Goal: Communication & Community: Connect with others

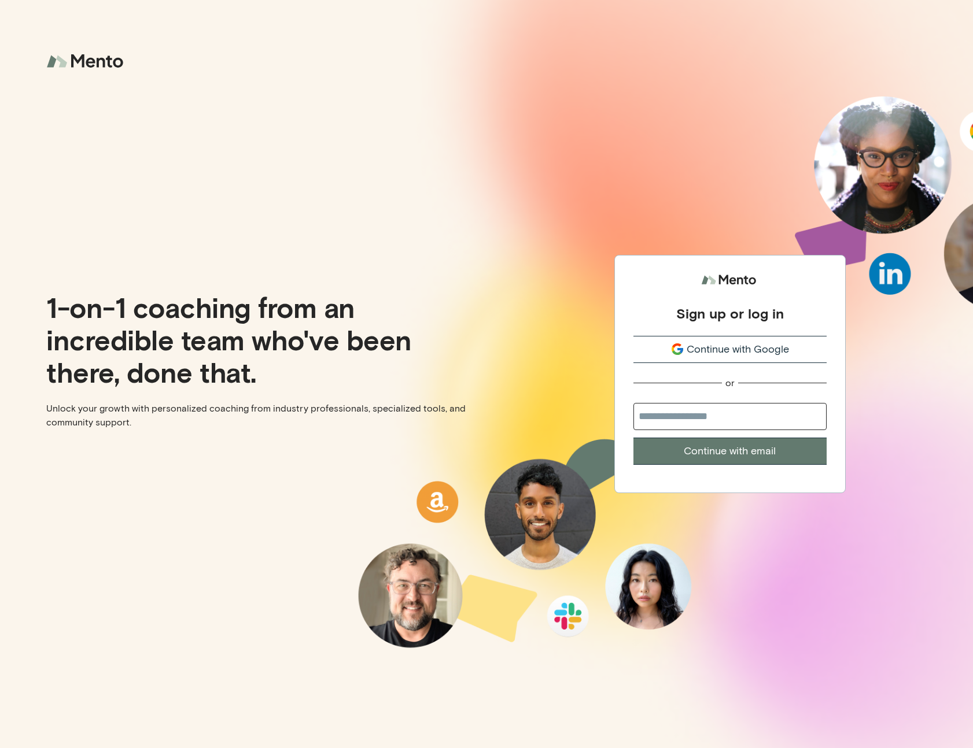
click at [750, 346] on span "Continue with Google" at bounding box center [737, 350] width 102 height 16
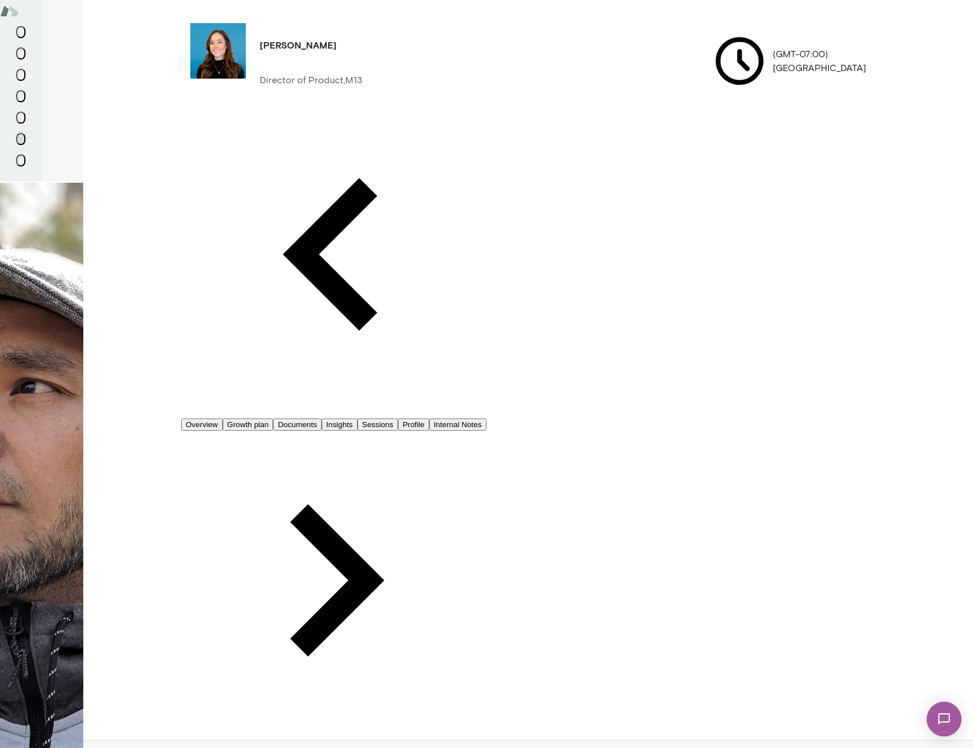
click at [212, 419] on button "Overview" at bounding box center [202, 425] width 42 height 12
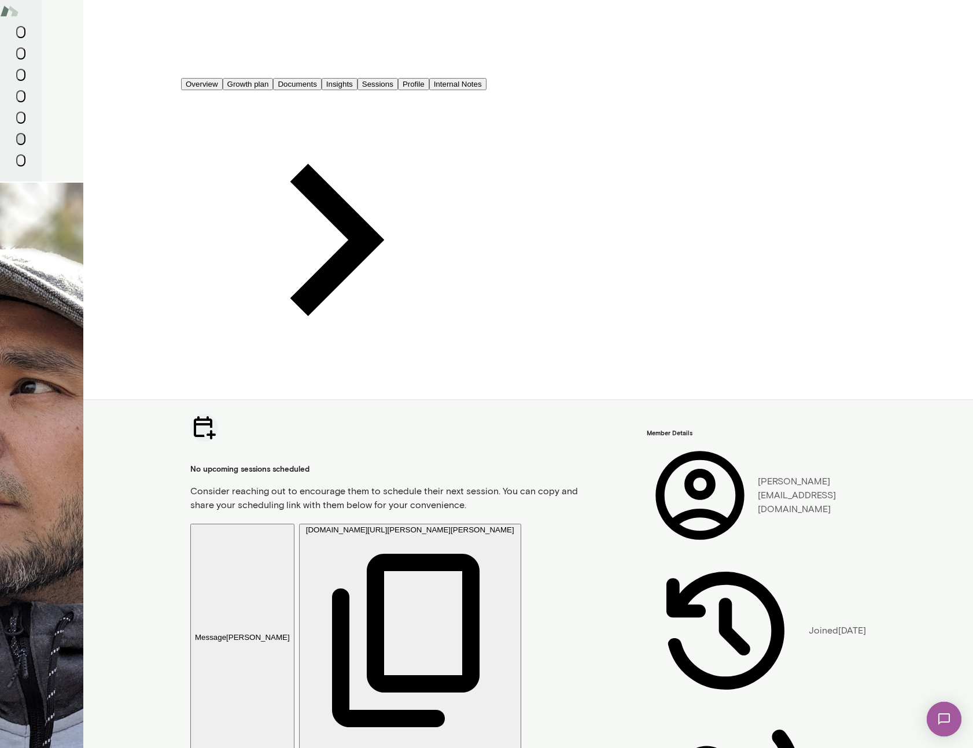
scroll to position [349, 0]
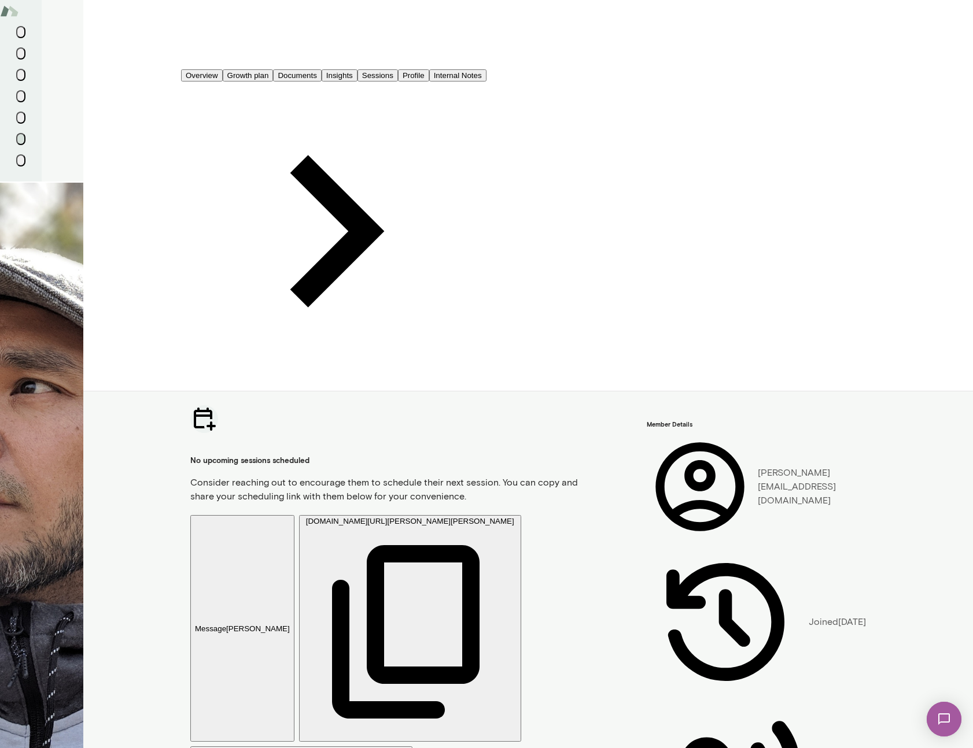
click at [943, 716] on img at bounding box center [943, 719] width 47 height 47
click at [115, 314] on div "Hi Catt. Hope you're doing well. Looking forward to meeting you to see how I ca…" at bounding box center [86, 322] width 173 height 17
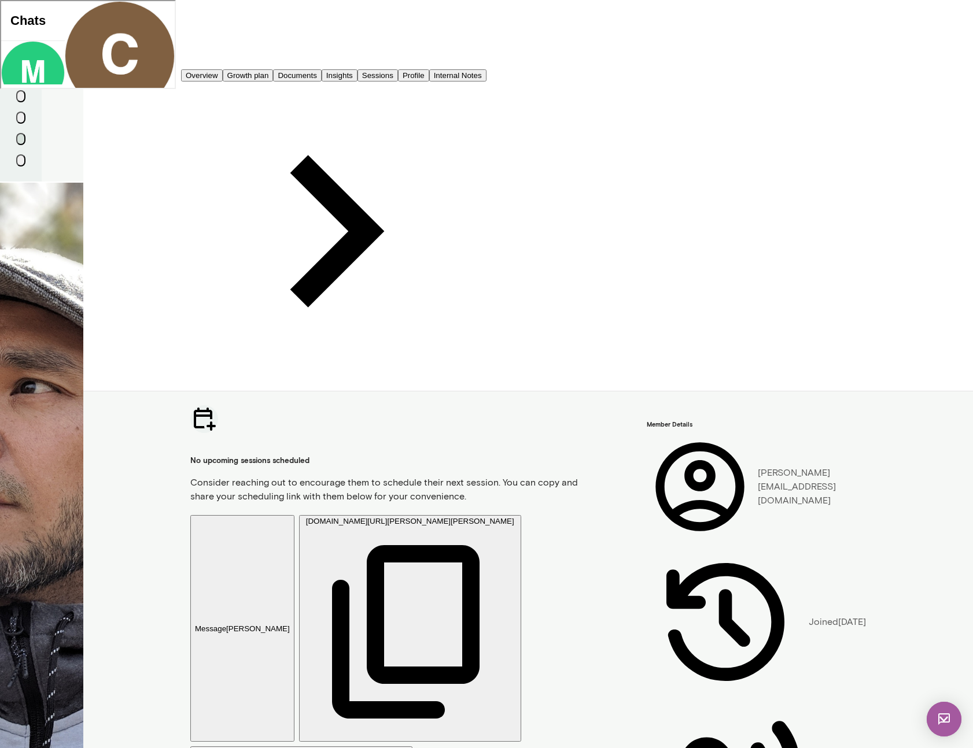
click at [71, 149] on button "button" at bounding box center [67, 149] width 7 height 1
click at [64, 121] on span "Last Active At: [DATE] 5:55 PM" at bounding box center [103, 124] width 79 height 6
click at [64, 31] on div "[EMAIL_ADDRESS][DOMAIN_NAME] Last Active At: [DATE] 5:55 PM" at bounding box center [119, 63] width 110 height 127
click at [947, 722] on img at bounding box center [943, 719] width 35 height 35
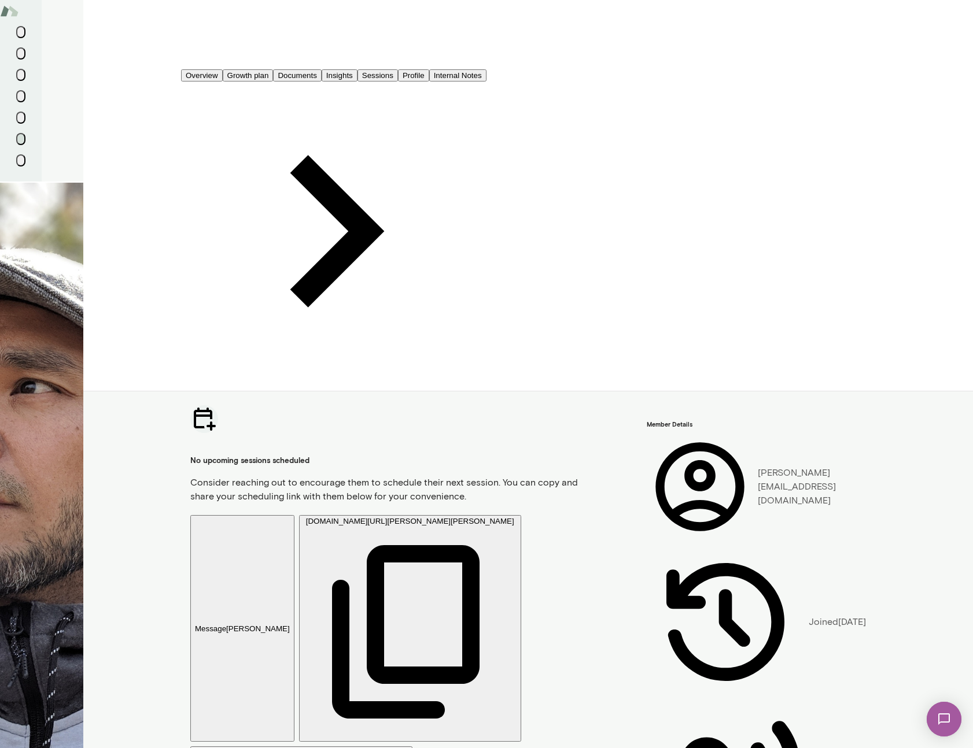
click at [947, 722] on img at bounding box center [943, 719] width 47 height 47
click at [31, 31] on div at bounding box center [29, 23] width 21 height 21
click at [39, 27] on img at bounding box center [29, 23] width 21 height 21
click at [108, 26] on span "Last Active At: [DATE] 5:55 PM" at bounding box center [78, 29] width 59 height 15
click at [173, 30] on div "[EMAIL_ADDRESS][DOMAIN_NAME] Last Active At: [DATE] 5:55 PM" at bounding box center [86, 23] width 173 height 47
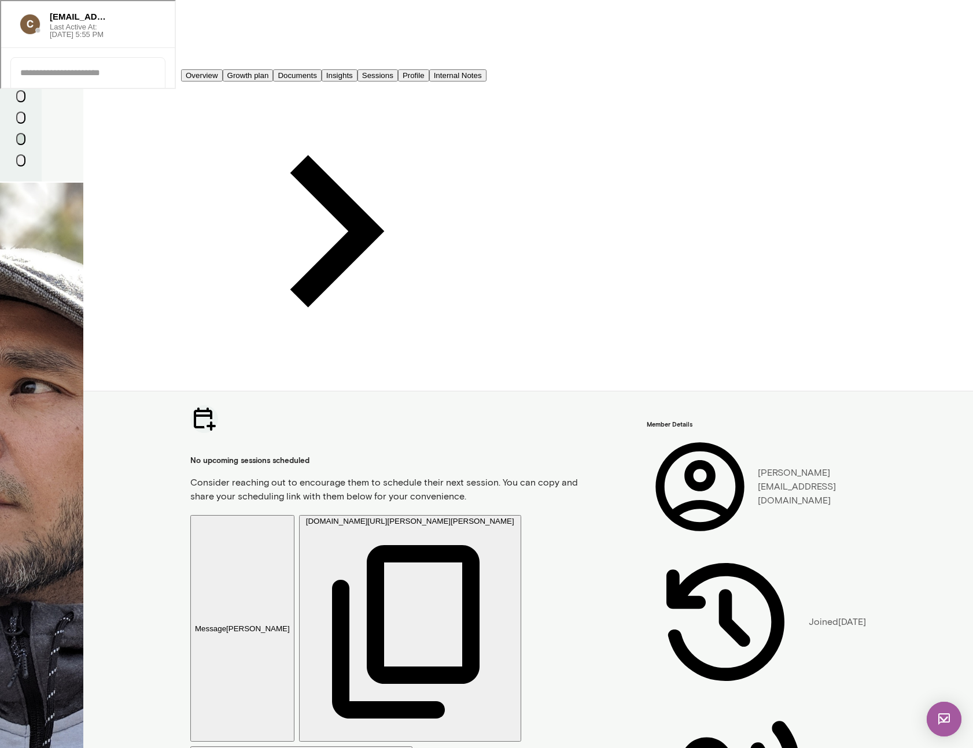
drag, startPoint x: 209, startPoint y: 85, endPoint x: 173, endPoint y: 193, distance: 113.9
click at [173, 56] on div at bounding box center [86, 51] width 173 height 9
drag, startPoint x: 173, startPoint y: 193, endPoint x: 31, endPoint y: 194, distance: 142.8
click at [173, 56] on div at bounding box center [86, 51] width 173 height 9
click at [31, 56] on div at bounding box center [86, 51] width 173 height 9
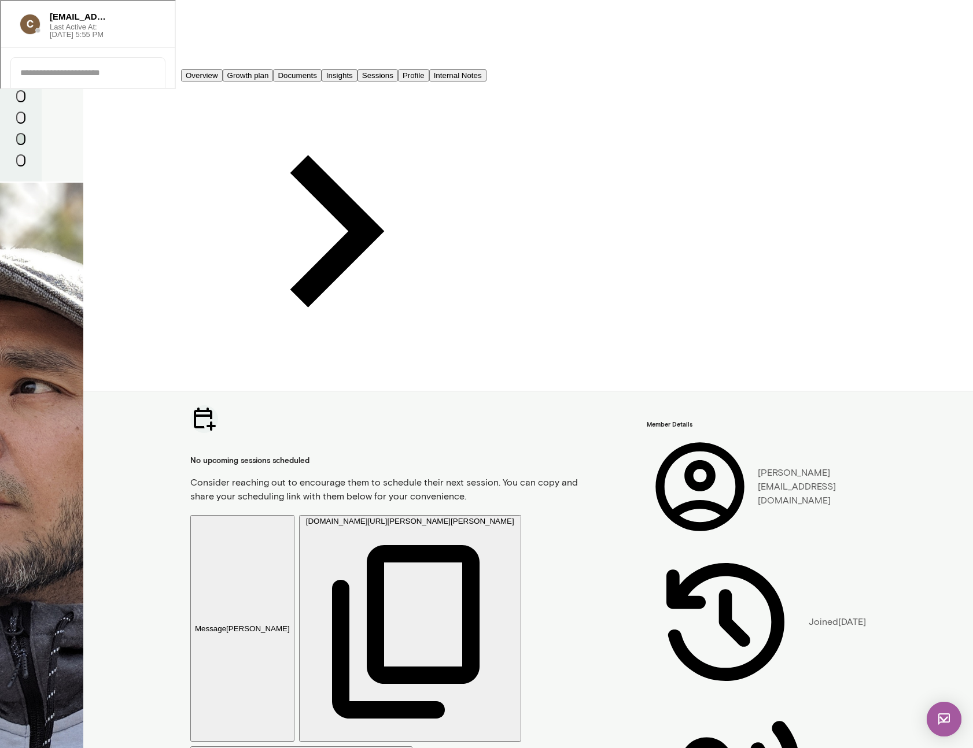
click at [40, 87] on div at bounding box center [87, 72] width 154 height 30
click at [48, 87] on div at bounding box center [87, 72] width 154 height 30
drag, startPoint x: 21, startPoint y: 60, endPoint x: 19, endPoint y: 20, distance: 39.4
click at [22, 53] on div at bounding box center [86, 51] width 173 height 9
click at [0, 0] on div at bounding box center [0, 0] width 0 height 0
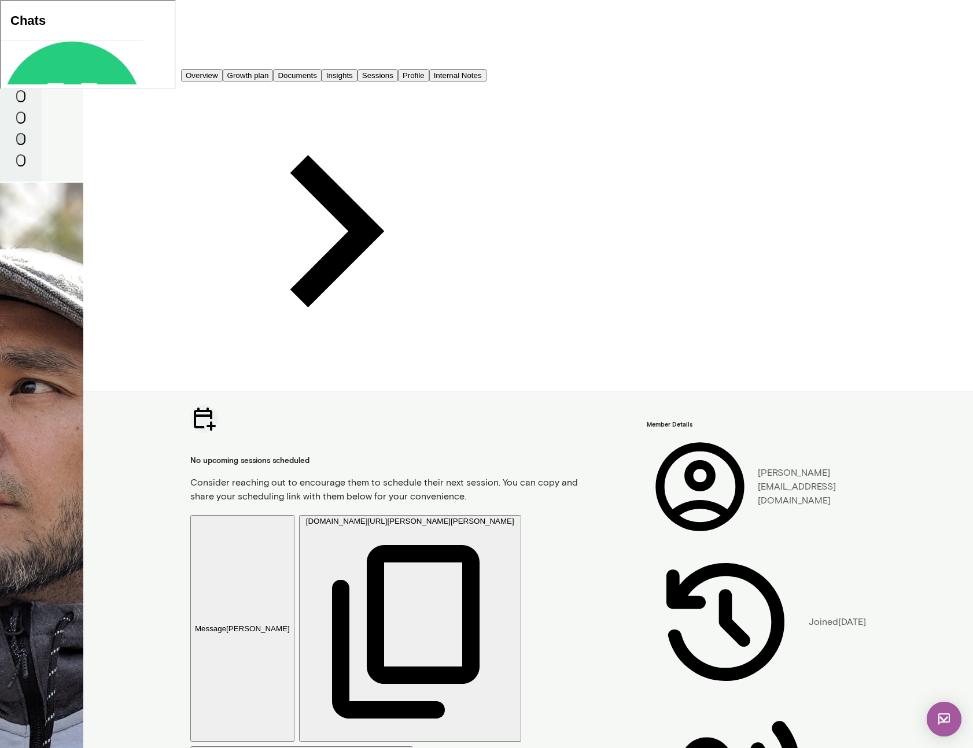
click at [7, 367] on button "button" at bounding box center [3, 367] width 7 height 1
click at [49, 87] on button "Delete" at bounding box center [37, 83] width 24 height 8
click at [7, 385] on button "button" at bounding box center [3, 385] width 7 height 1
drag, startPoint x: 163, startPoint y: 164, endPoint x: 172, endPoint y: 150, distance: 17.2
click at [49, 87] on button "Delete" at bounding box center [37, 83] width 24 height 8
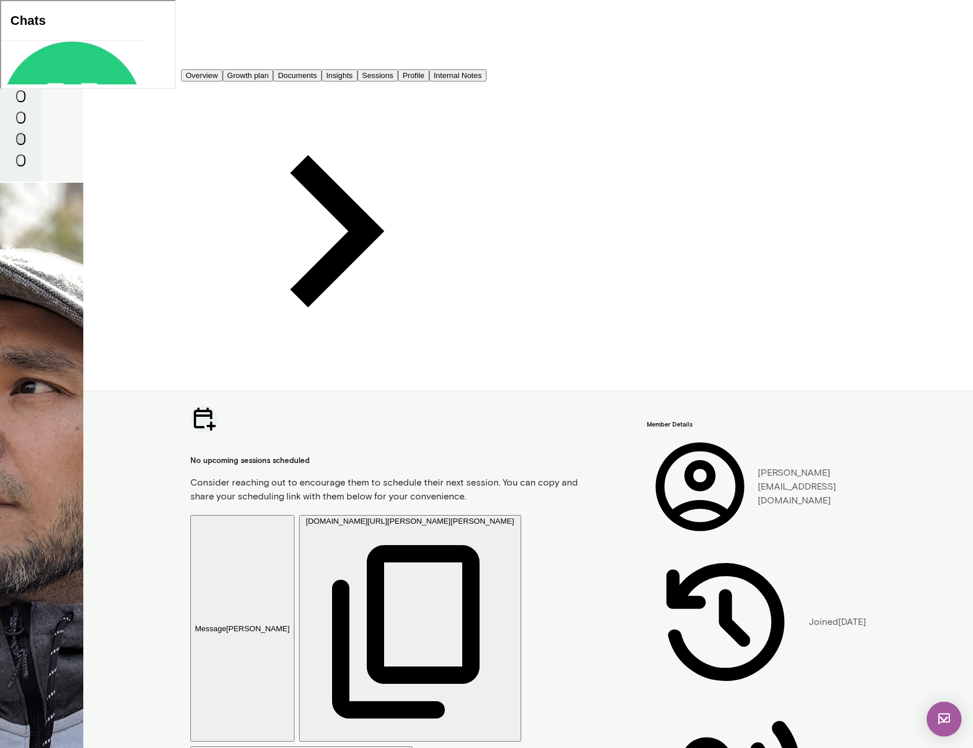
click at [7, 385] on button "button" at bounding box center [3, 385] width 7 height 1
click at [49, 87] on button "Delete" at bounding box center [37, 83] width 24 height 8
click at [7, 390] on button "button" at bounding box center [3, 390] width 7 height 1
drag, startPoint x: 154, startPoint y: 160, endPoint x: 172, endPoint y: 139, distance: 27.5
click at [49, 87] on button "Delete" at bounding box center [37, 83] width 24 height 8
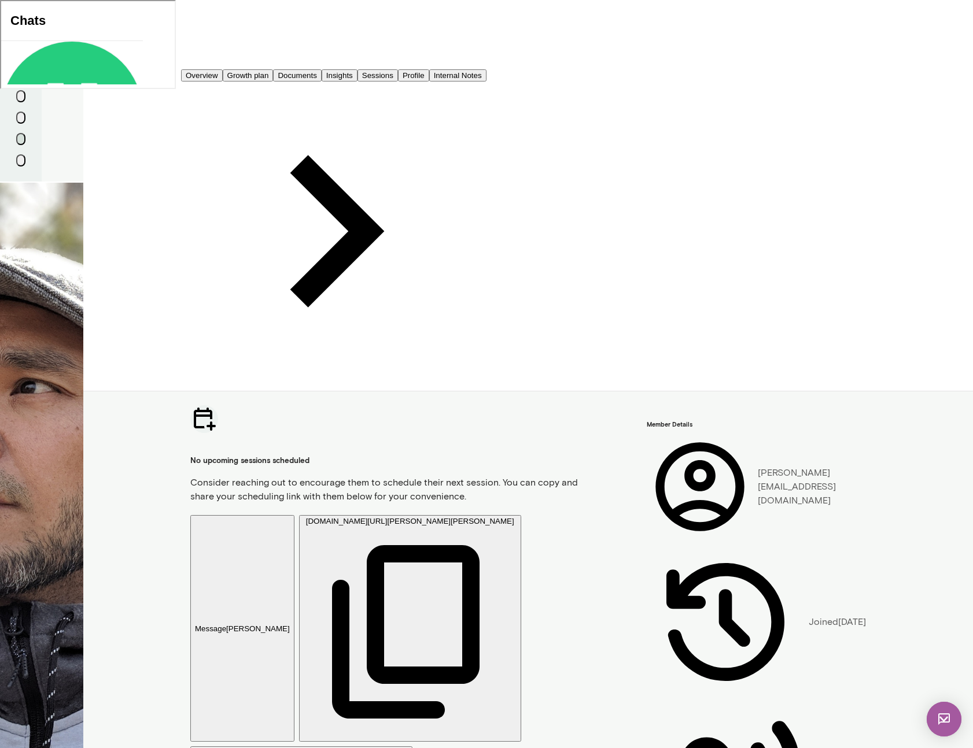
click at [142, 357] on div "oh wait, i found it! it will be coming from [PERSON_NAME][EMAIL_ADDRESS][DOMAIN…" at bounding box center [71, 365] width 142 height 17
click at [24, 23] on div "[PERSON_NAME] Last Active At: [DATE] 1:13 PM" at bounding box center [53, 23] width 88 height 28
click at [0, 0] on div at bounding box center [0, 0] width 0 height 0
click at [7, 379] on button "button" at bounding box center [3, 379] width 7 height 1
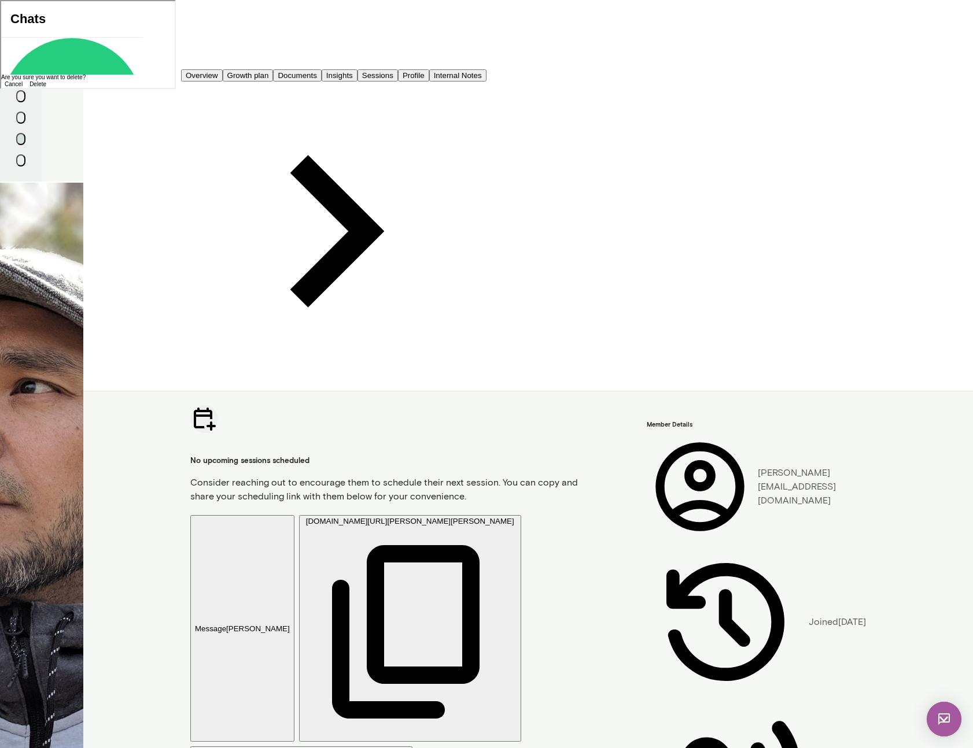
click at [49, 87] on button "Delete" at bounding box center [37, 83] width 24 height 8
click at [7, 396] on button "button" at bounding box center [3, 396] width 7 height 1
click at [49, 87] on button "Delete" at bounding box center [37, 83] width 24 height 8
click at [7, 379] on button "button" at bounding box center [3, 379] width 7 height 1
click at [49, 87] on button "Delete" at bounding box center [37, 83] width 24 height 8
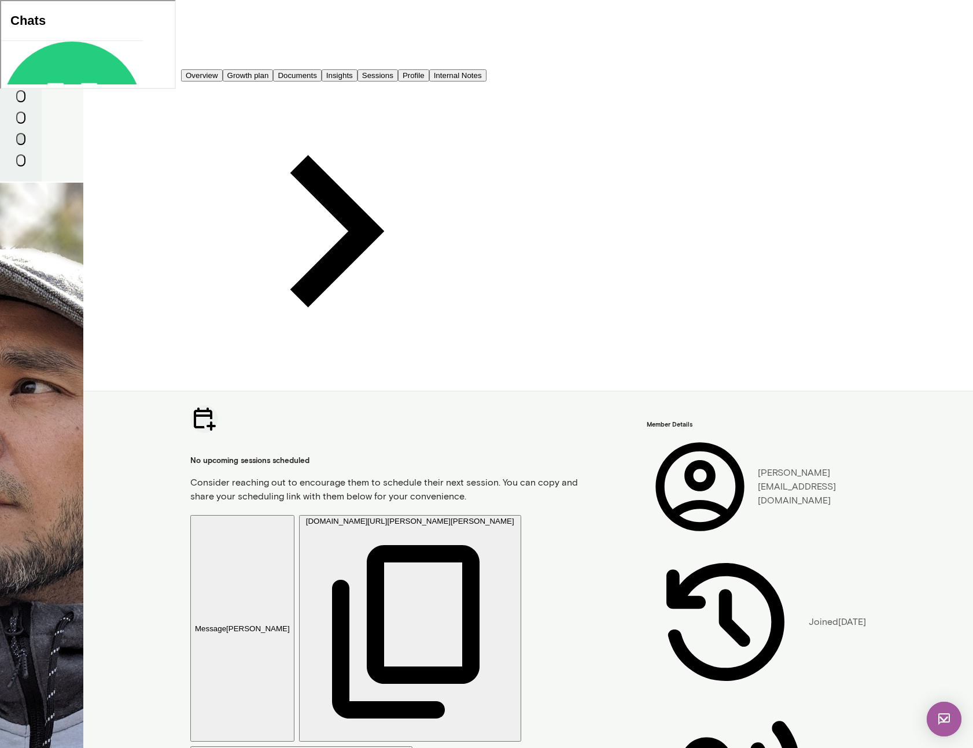
click at [7, 385] on button "button" at bounding box center [3, 385] width 7 height 1
click at [49, 87] on button "Delete" at bounding box center [37, 83] width 24 height 8
click at [7, 379] on button "button" at bounding box center [3, 379] width 7 height 1
click at [49, 87] on button "Delete" at bounding box center [37, 83] width 24 height 8
click at [7, 385] on button "button" at bounding box center [3, 385] width 7 height 1
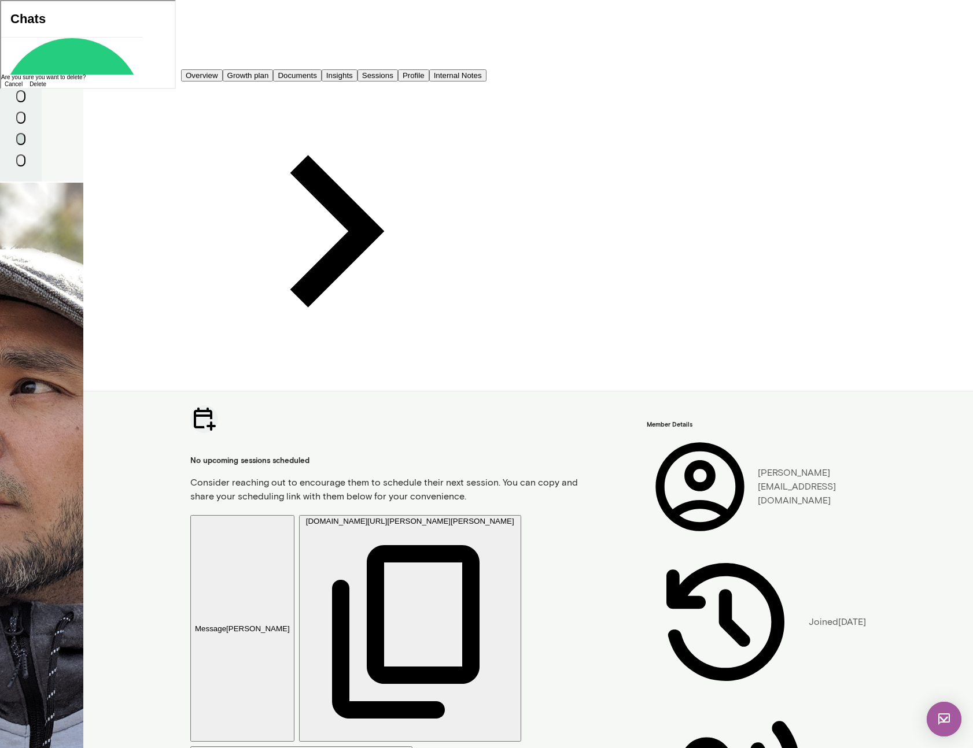
click at [49, 87] on button "Delete" at bounding box center [37, 83] width 24 height 8
click at [7, 402] on button "button" at bounding box center [3, 402] width 7 height 1
click at [49, 87] on button "Delete" at bounding box center [37, 83] width 24 height 8
click at [7, 327] on button "button" at bounding box center [3, 327] width 7 height 1
click at [49, 87] on button "Delete" at bounding box center [37, 83] width 24 height 8
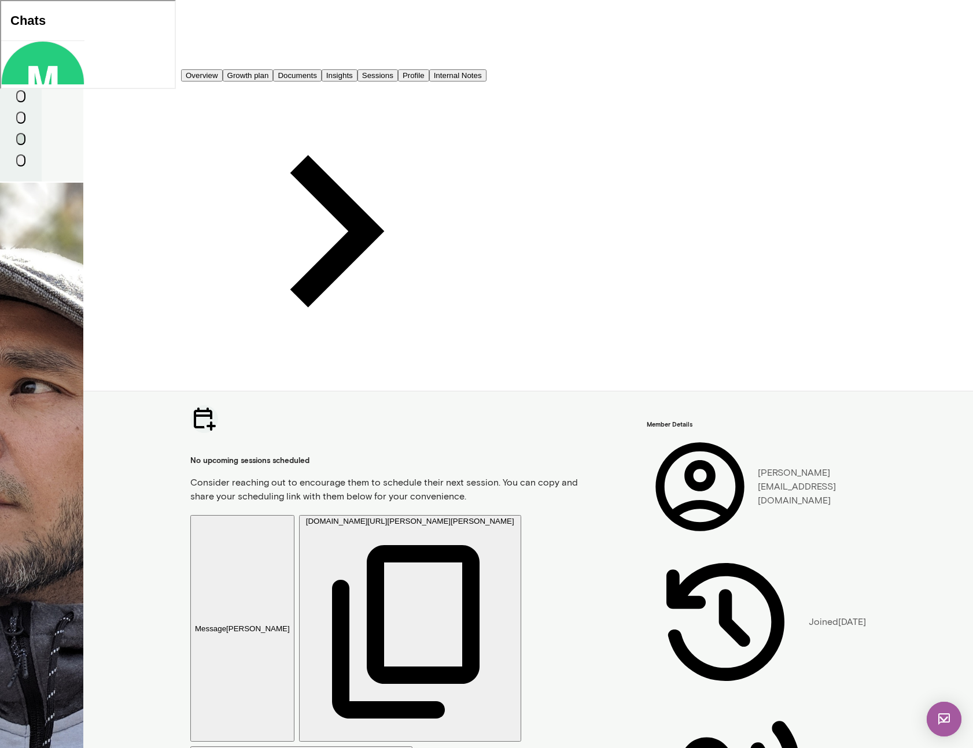
click at [941, 721] on img at bounding box center [943, 719] width 35 height 35
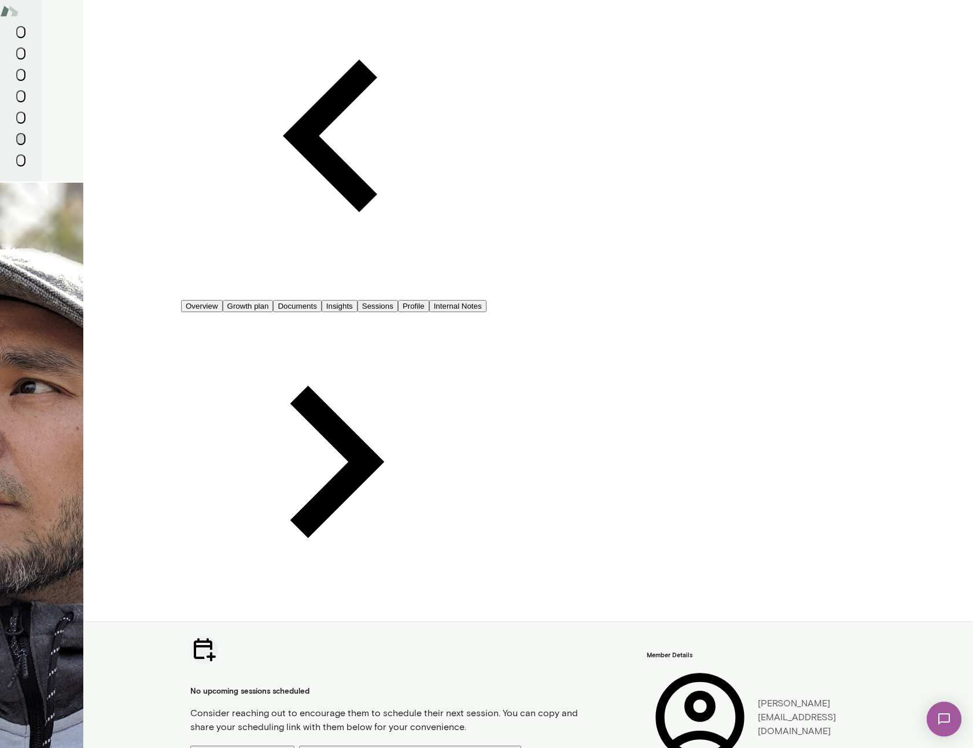
scroll to position [0, 0]
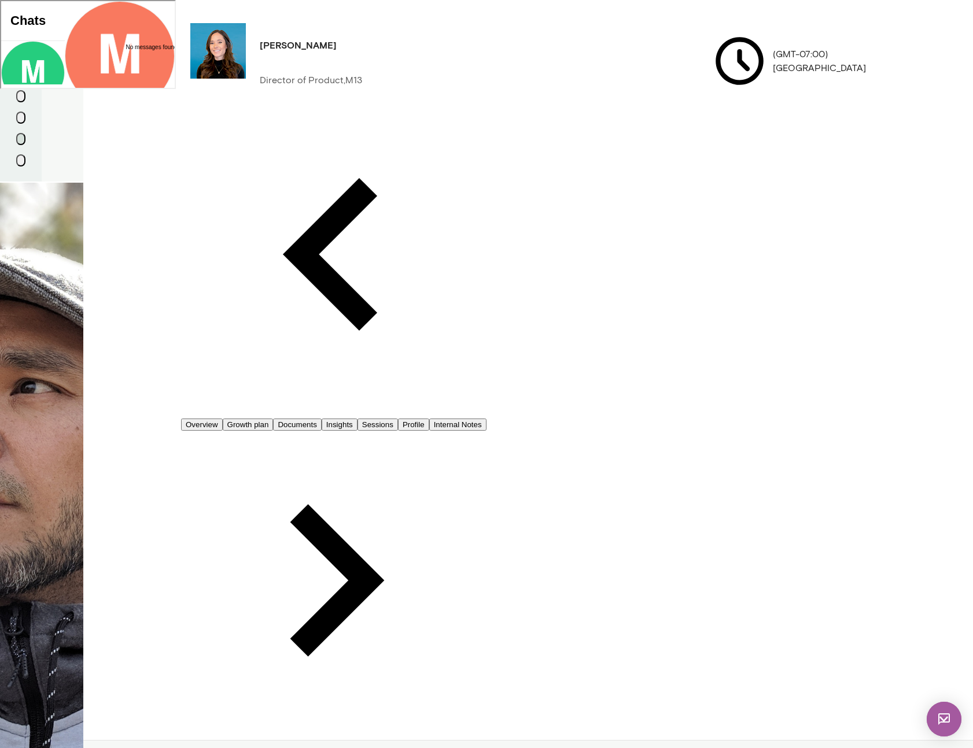
click at [66, 133] on div at bounding box center [119, 130] width 110 height 6
click at [55, 231] on icon at bounding box center [55, 231] width 0 height 0
drag, startPoint x: 940, startPoint y: 722, endPoint x: 1851, endPoint y: 1336, distance: 1099.3
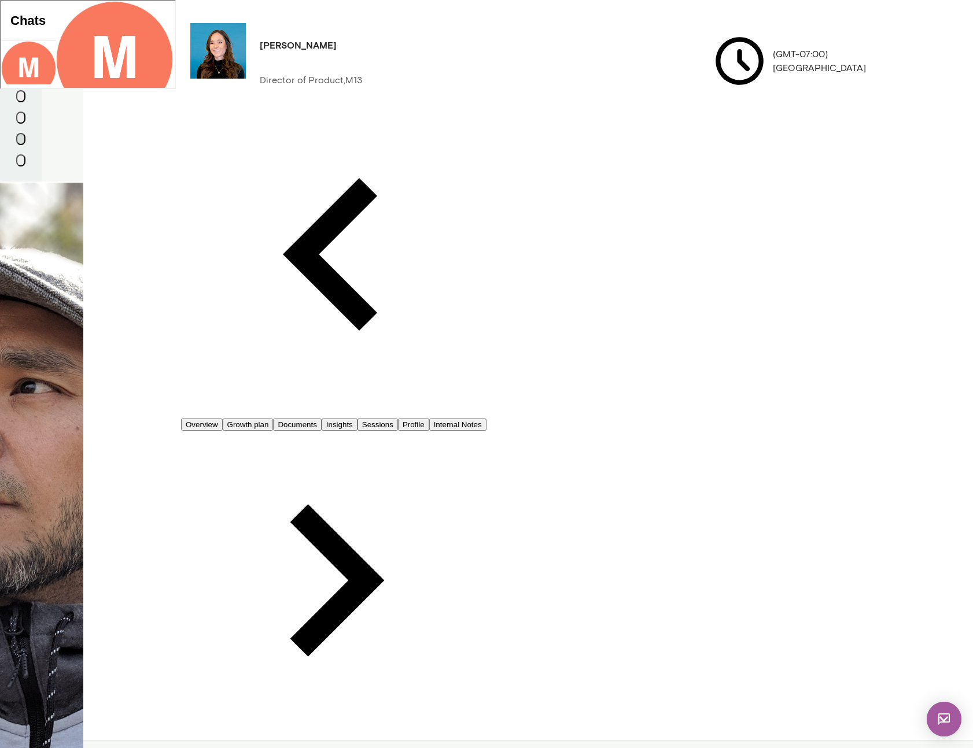
click at [940, 722] on img at bounding box center [943, 719] width 35 height 35
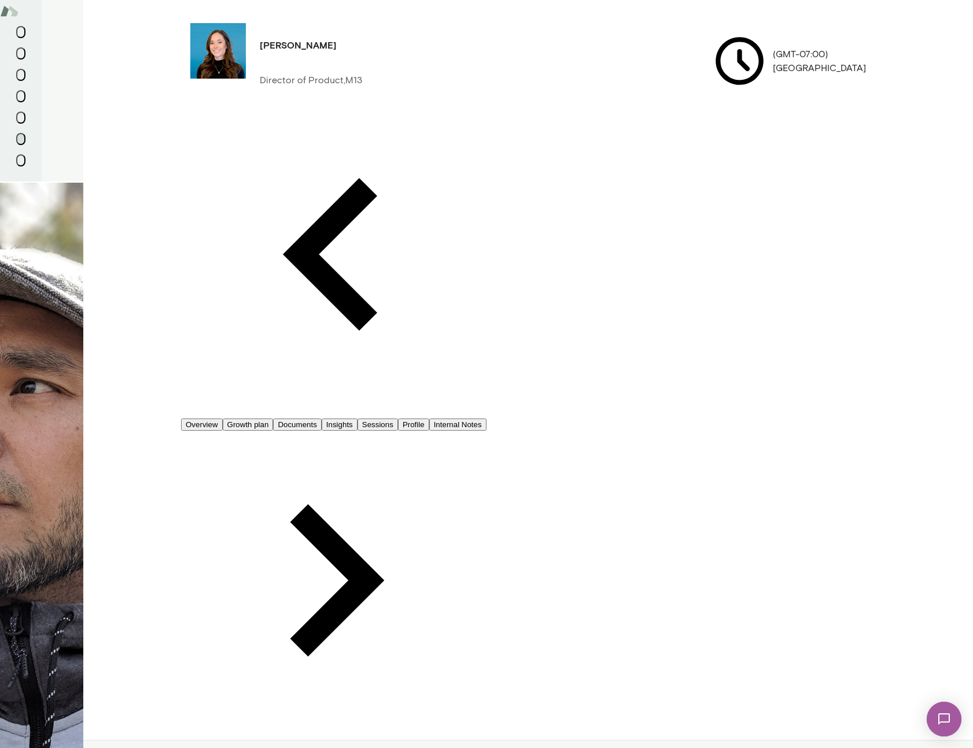
click at [936, 712] on img at bounding box center [943, 719] width 47 height 47
drag, startPoint x: 117, startPoint y: 152, endPoint x: 115, endPoint y: 138, distance: 14.6
click at [94, 92] on div "Hi [PERSON_NAME]. Looks like we got paired. I'm looking forward to meeting you.…" at bounding box center [86, 95] width 173 height 32
copy p "Hi [PERSON_NAME]. Looks like we got paired. I'm looking forward to meeting you.…"
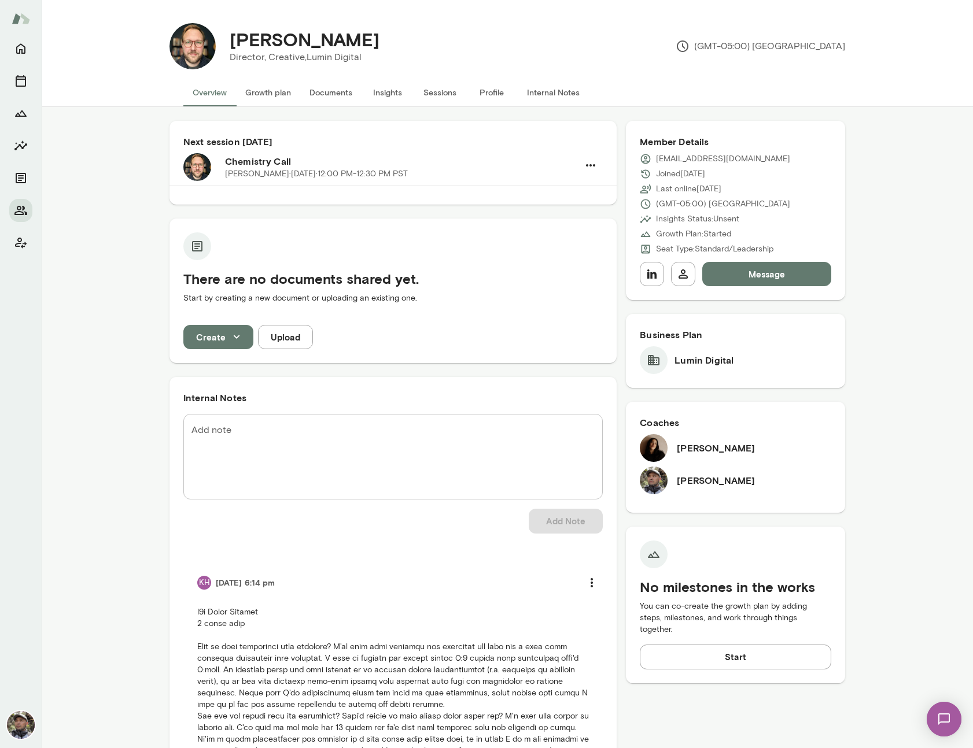
click at [745, 277] on button "Message" at bounding box center [766, 274] width 129 height 24
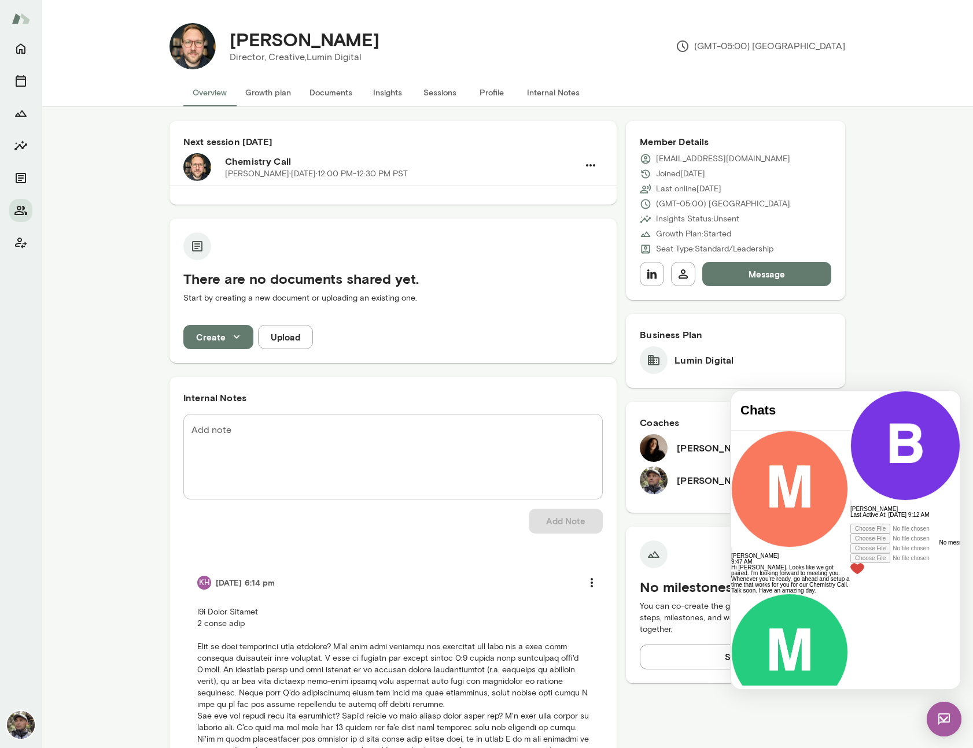
click at [850, 524] on div at bounding box center [905, 521] width 110 height 6
click at [850, 567] on span "**********" at bounding box center [899, 542] width 99 height 49
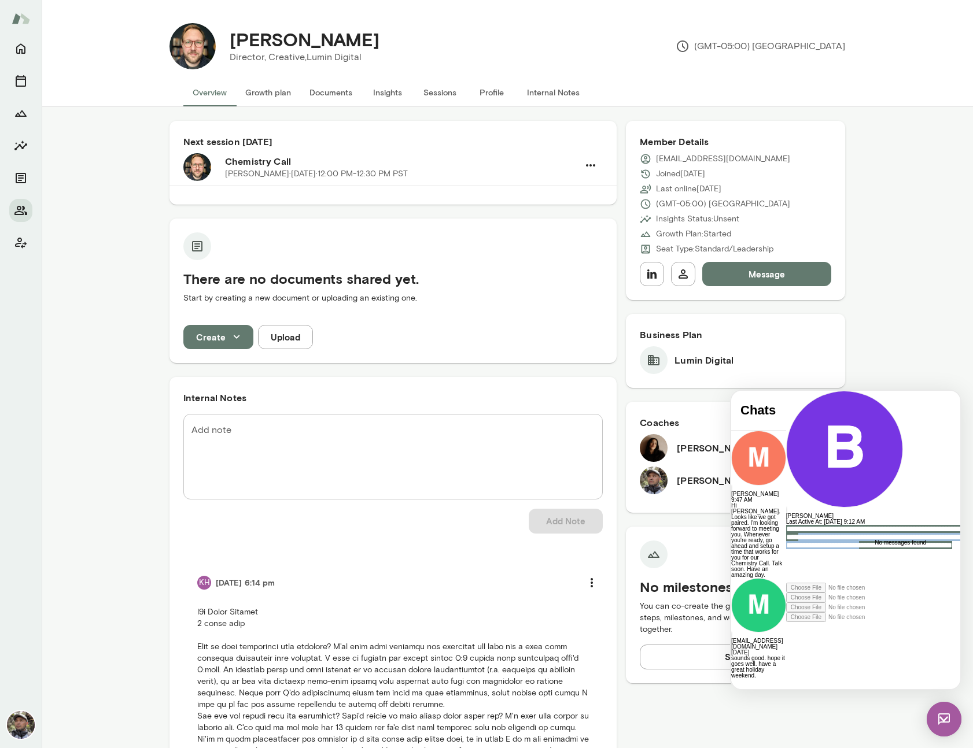
drag, startPoint x: 838, startPoint y: 622, endPoint x: 804, endPoint y: 643, distance: 40.5
click at [804, 549] on span "**********" at bounding box center [886, 537] width 201 height 24
click at [786, 618] on icon at bounding box center [786, 618] width 0 height 0
